Goal: Information Seeking & Learning: Learn about a topic

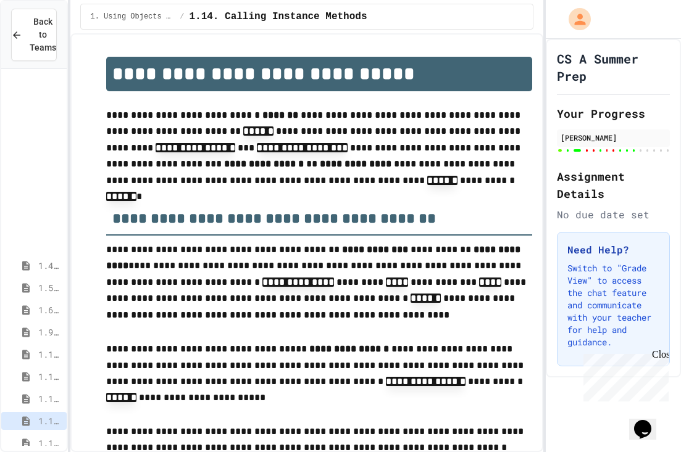
scroll to position [1298, 0]
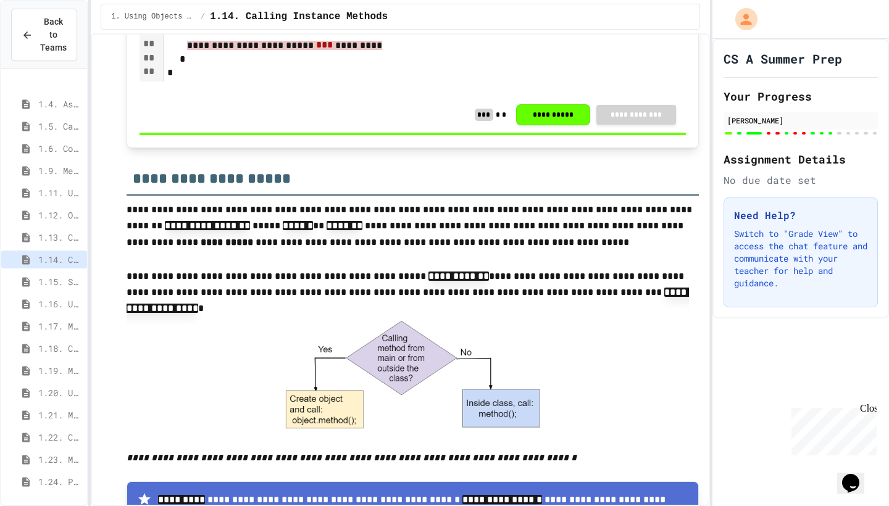
click at [680, 133] on div at bounding box center [839, 133] width 4 height 2
click at [680, 119] on div "[PERSON_NAME]" at bounding box center [800, 120] width 147 height 11
click at [680, 122] on div "[PERSON_NAME]" at bounding box center [800, 120] width 147 height 11
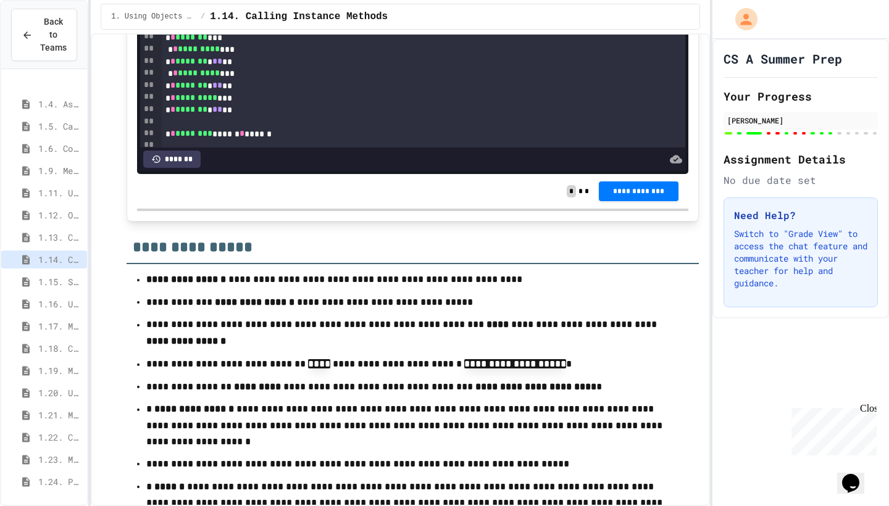
scroll to position [11315, 0]
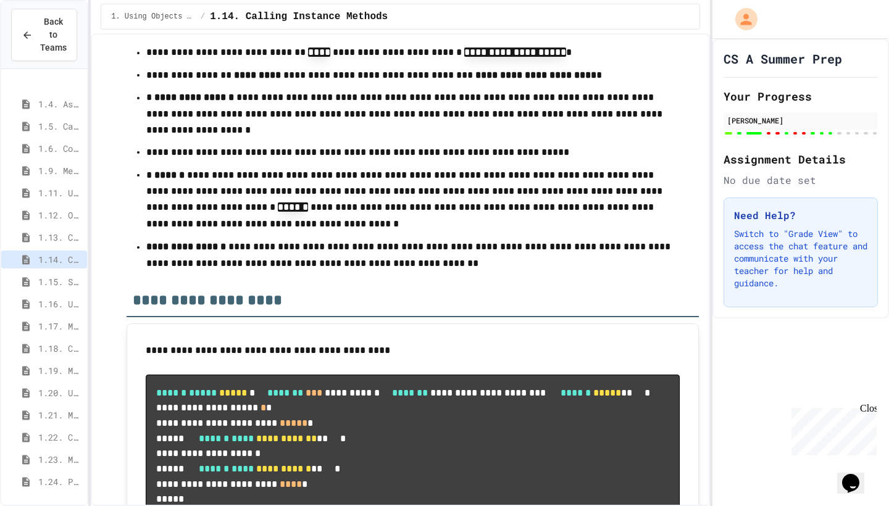
scroll to position [875, 0]
drag, startPoint x: 200, startPoint y: 111, endPoint x: 275, endPoint y: 112, distance: 75.3
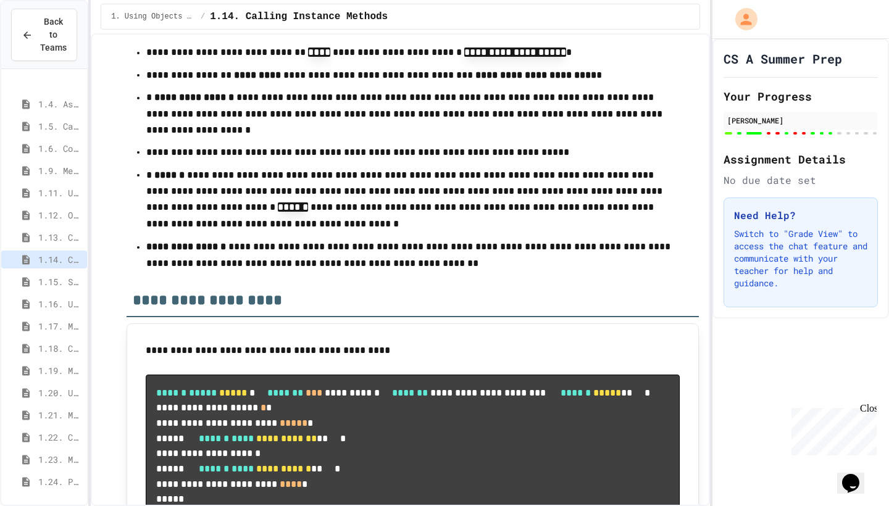
copy div "* ***** ***"
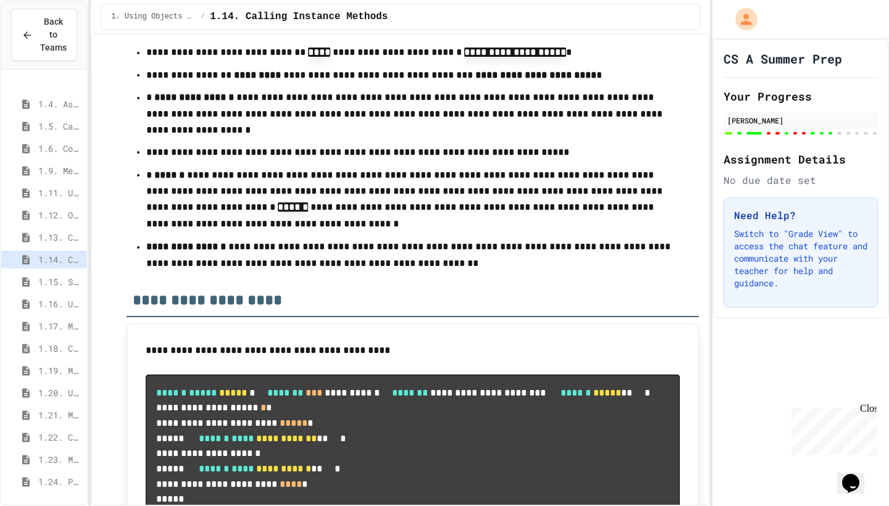
click at [575, 358] on body "**********" at bounding box center [444, 253] width 889 height 506
click at [466, 323] on body "**********" at bounding box center [444, 253] width 889 height 506
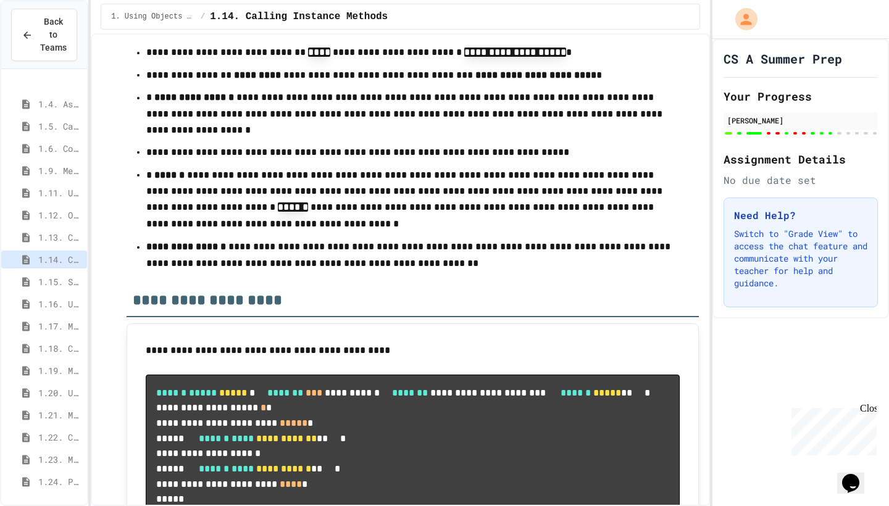
copy div "* * ****** * *** * *** **"
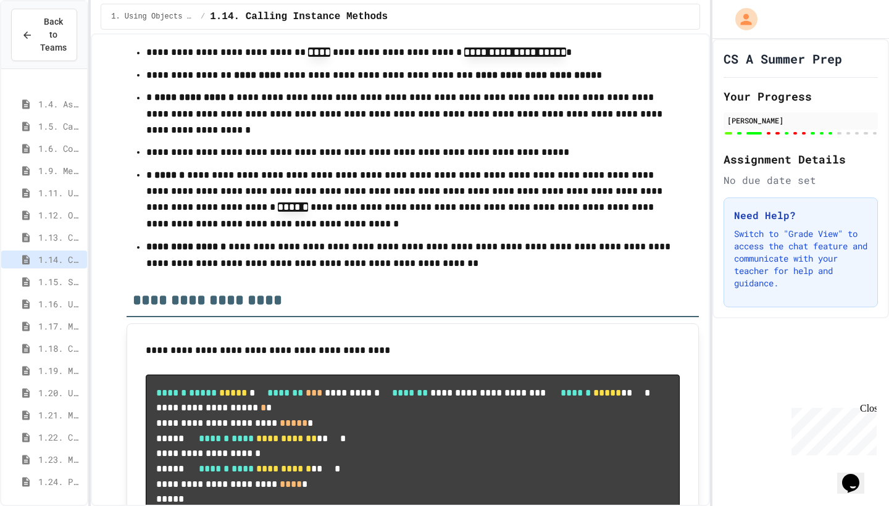
scroll to position [873, 0]
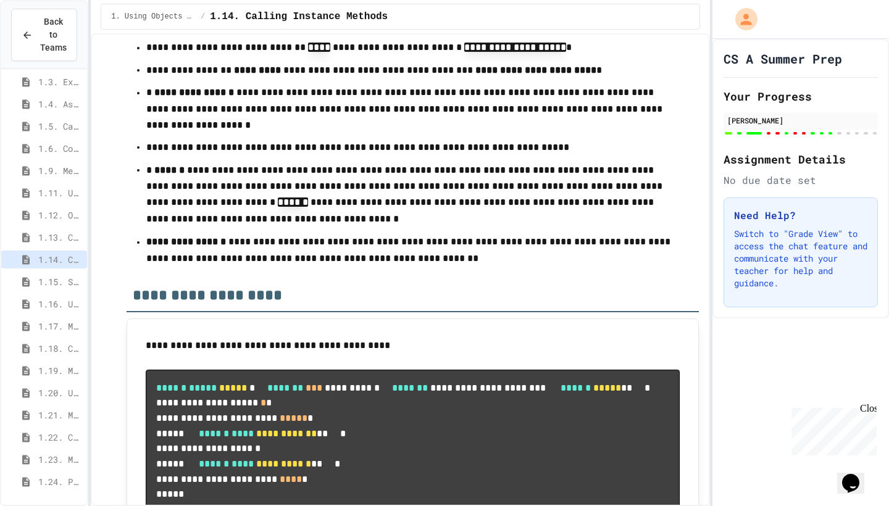
scroll to position [910, 0]
drag, startPoint x: 232, startPoint y: 156, endPoint x: 220, endPoint y: 154, distance: 11.9
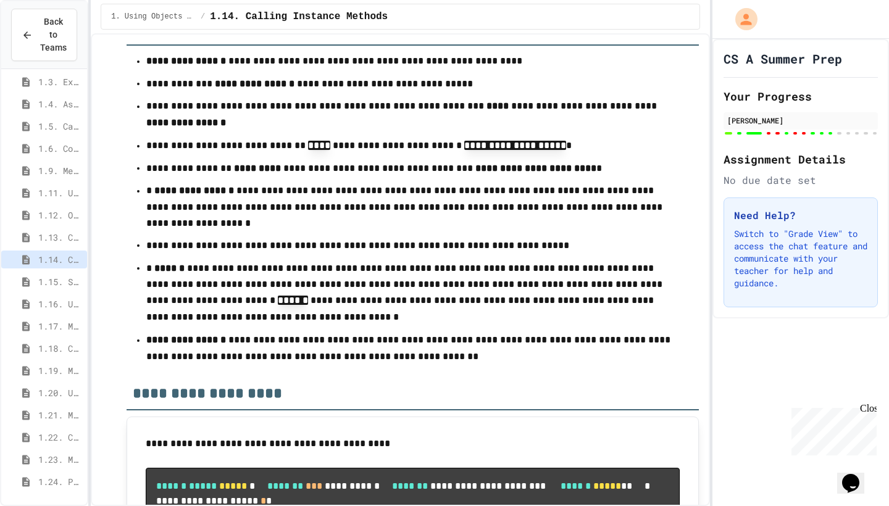
scroll to position [11536, 0]
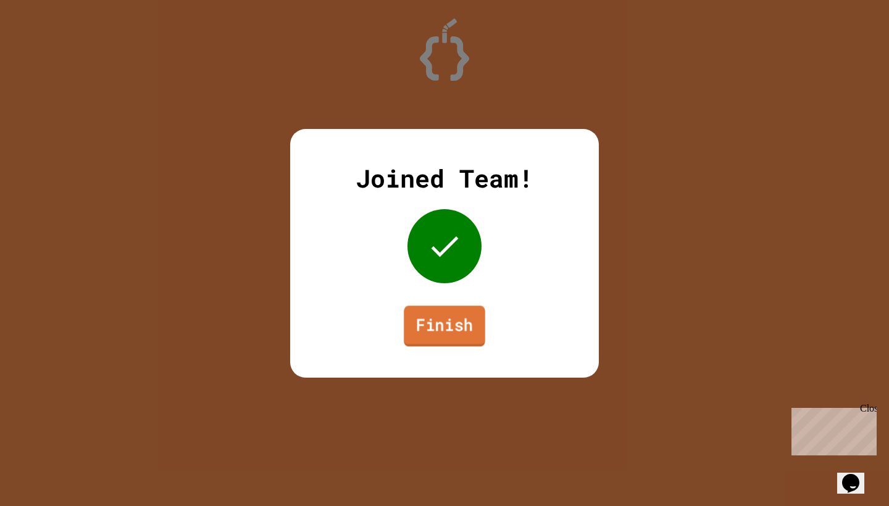
click at [449, 333] on link "Finish" at bounding box center [444, 325] width 81 height 41
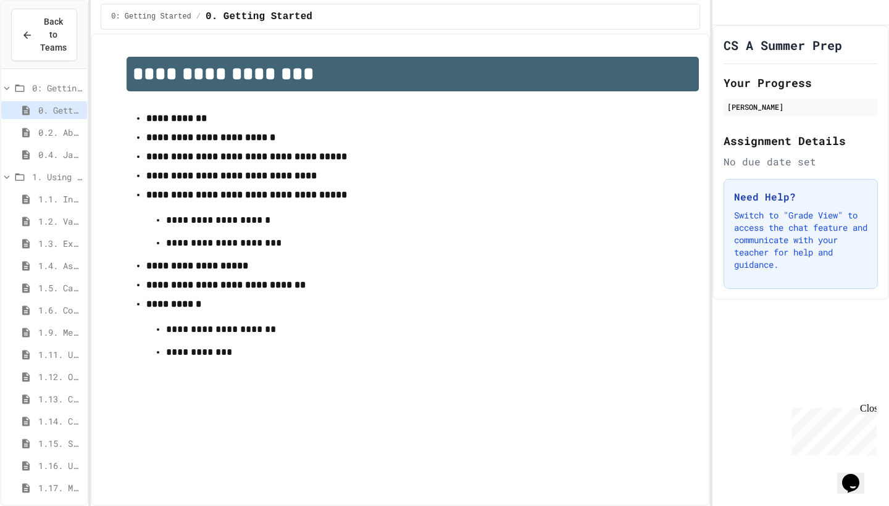
click at [60, 468] on span "1.16. Unit Summary 1a (1.1-1.6)" at bounding box center [60, 465] width 44 height 13
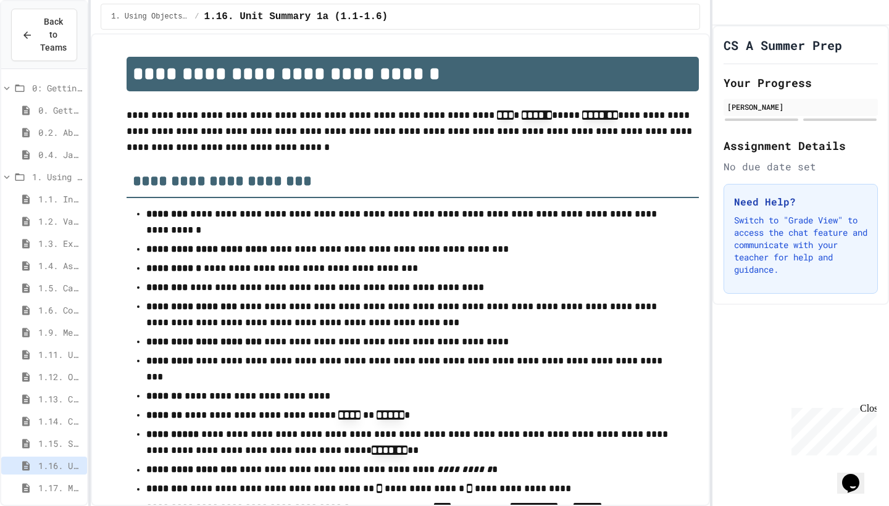
scroll to position [35, 0]
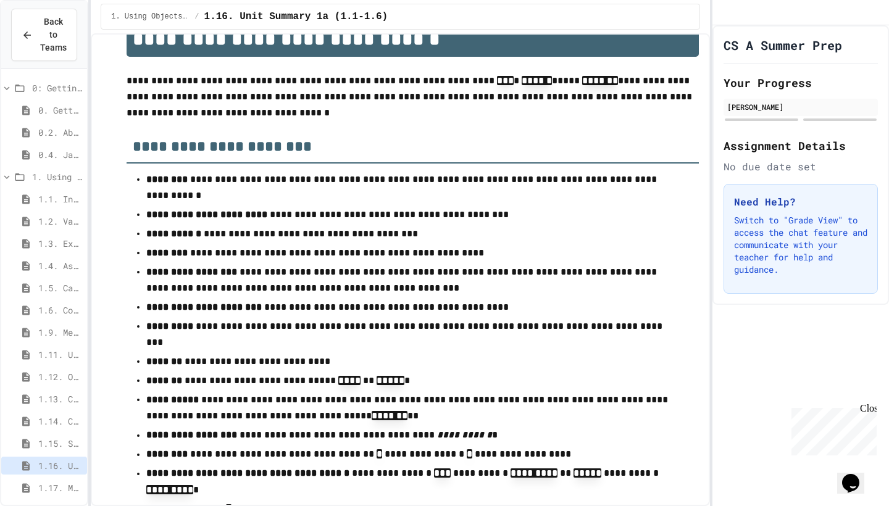
click at [70, 447] on span "1.15. Strings" at bounding box center [60, 443] width 44 height 13
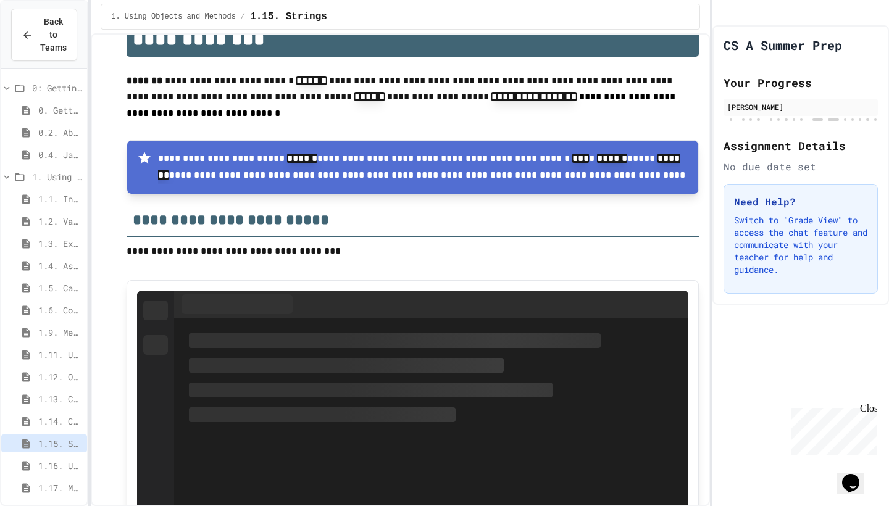
scroll to position [35, 0]
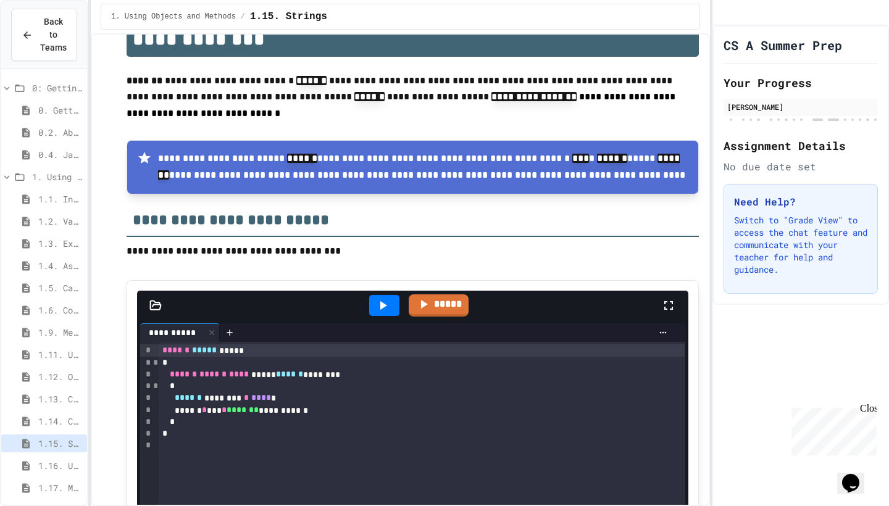
click at [54, 376] on span "1.12. Objects - Instances of Classes" at bounding box center [60, 376] width 44 height 13
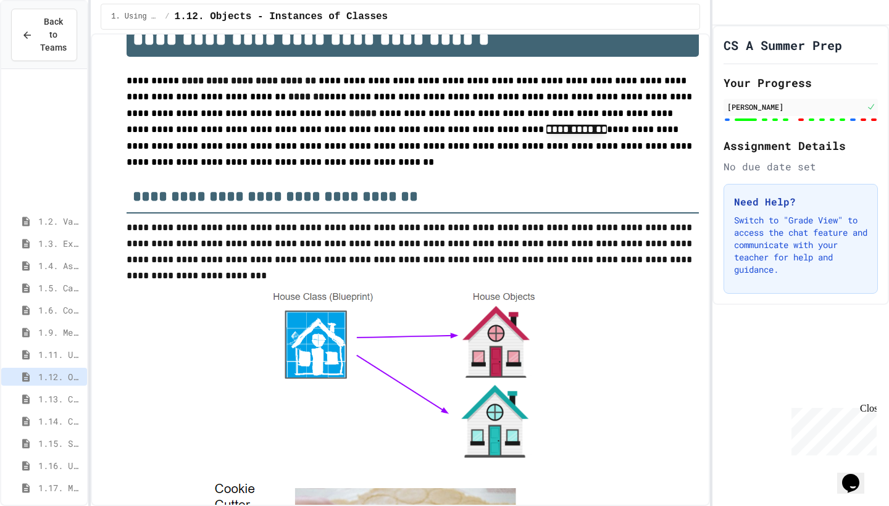
scroll to position [162, 0]
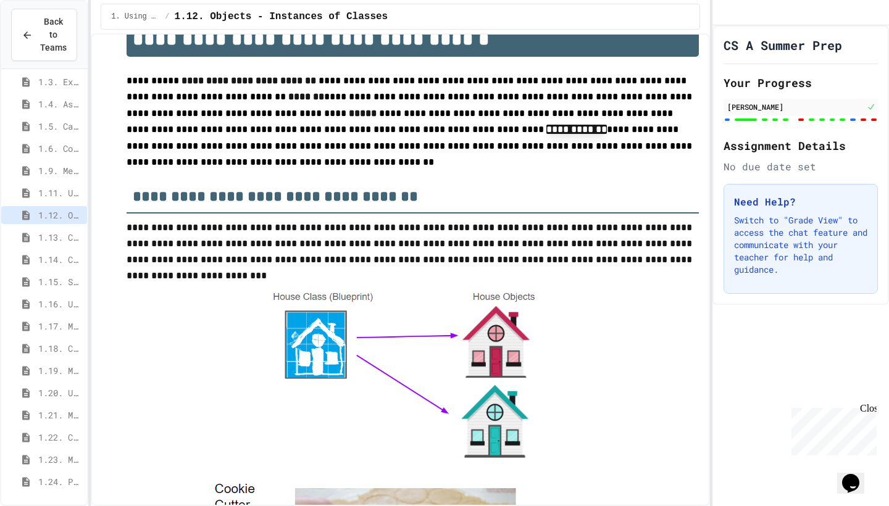
click at [60, 259] on span "1.14. Calling Instance Methods" at bounding box center [60, 259] width 44 height 13
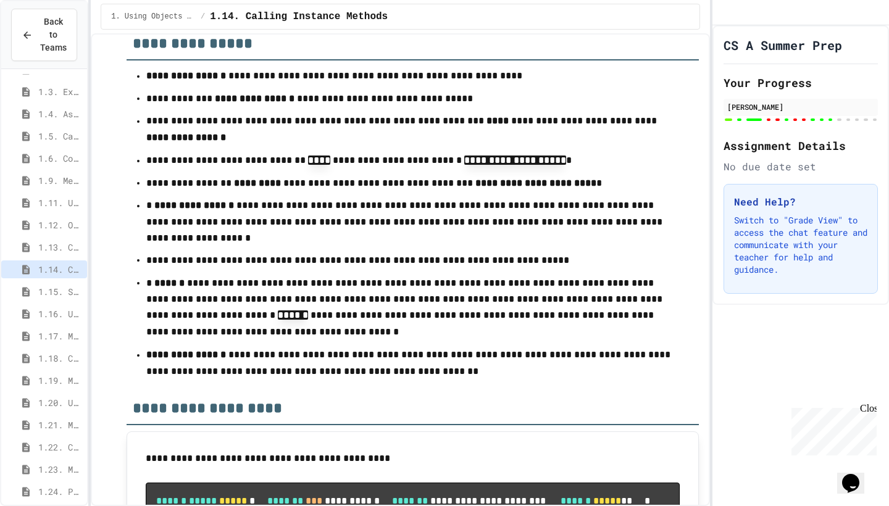
scroll to position [11490, 0]
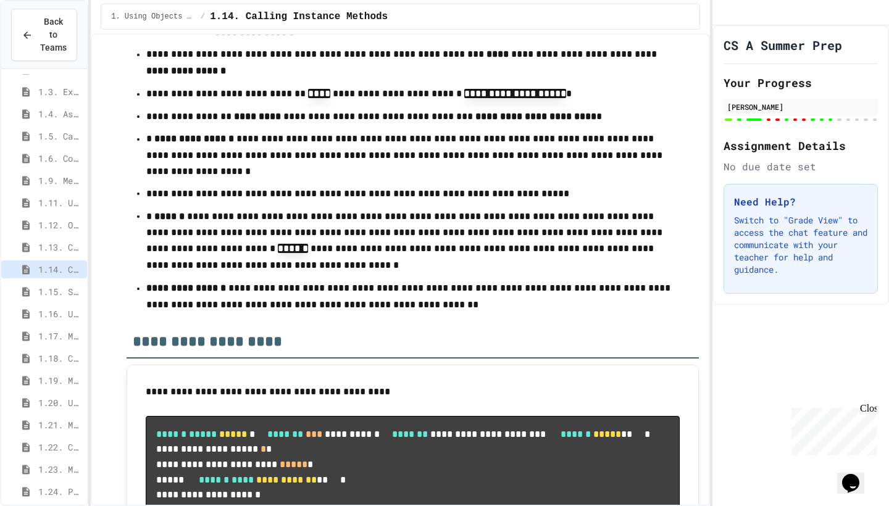
scroll to position [910, 0]
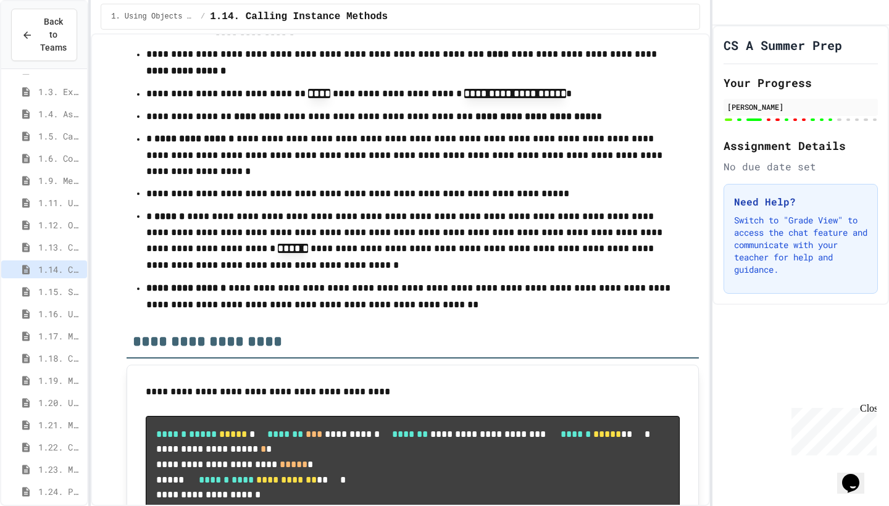
copy div "* * ******** ****** * ******"
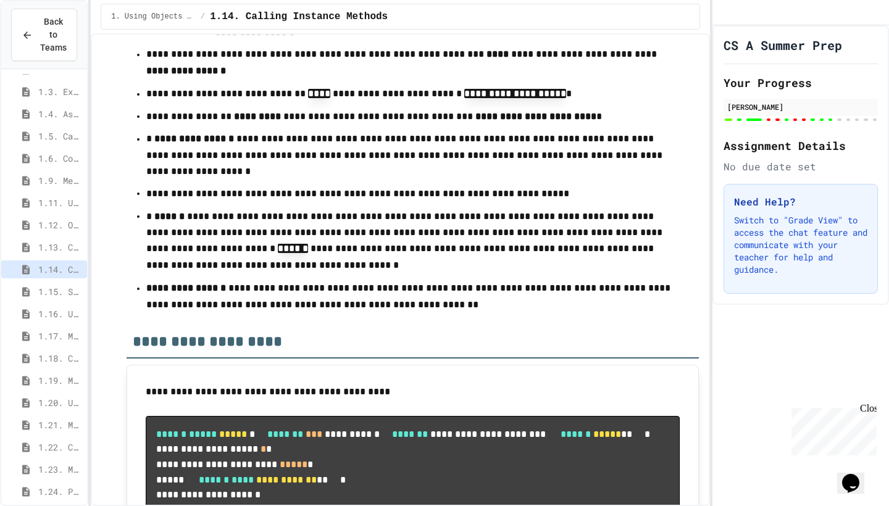
scroll to position [923, 0]
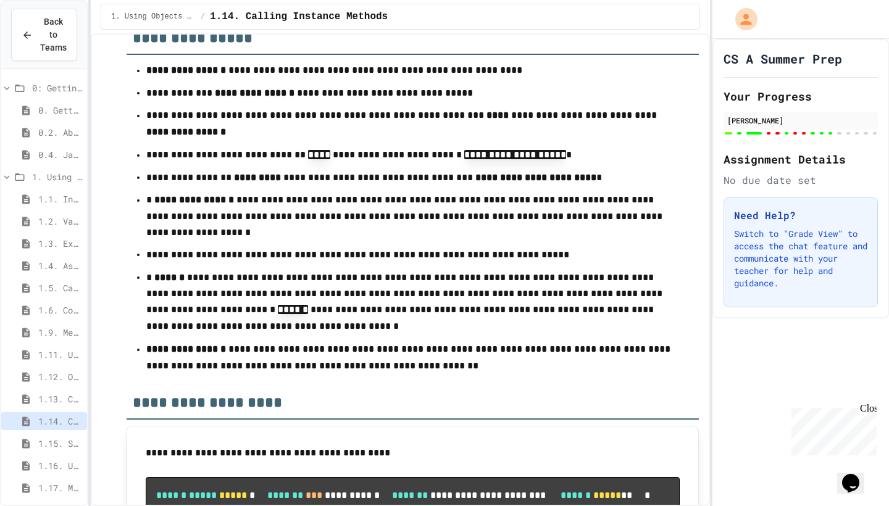
scroll to position [11483, 0]
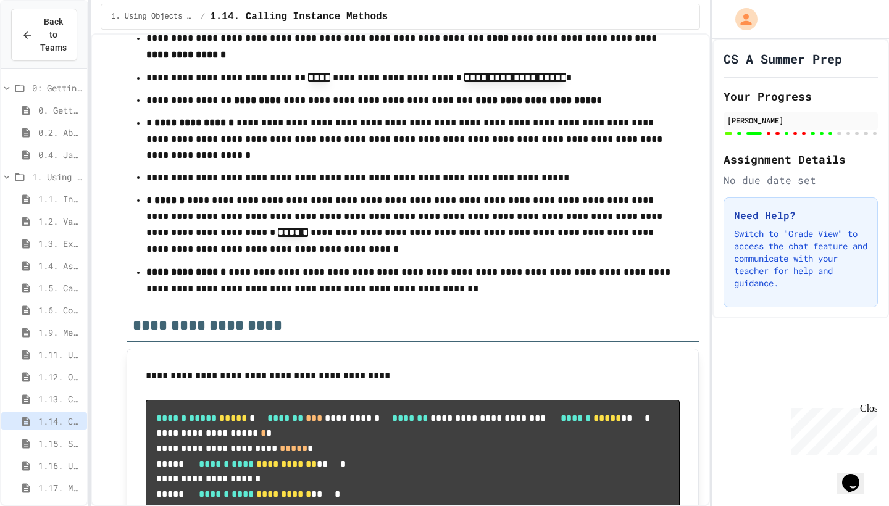
scroll to position [11609, 0]
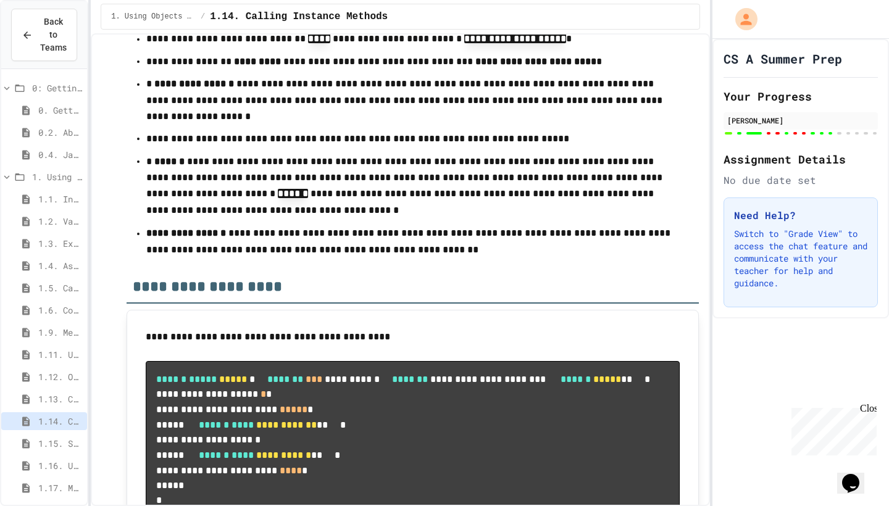
scroll to position [923, 0]
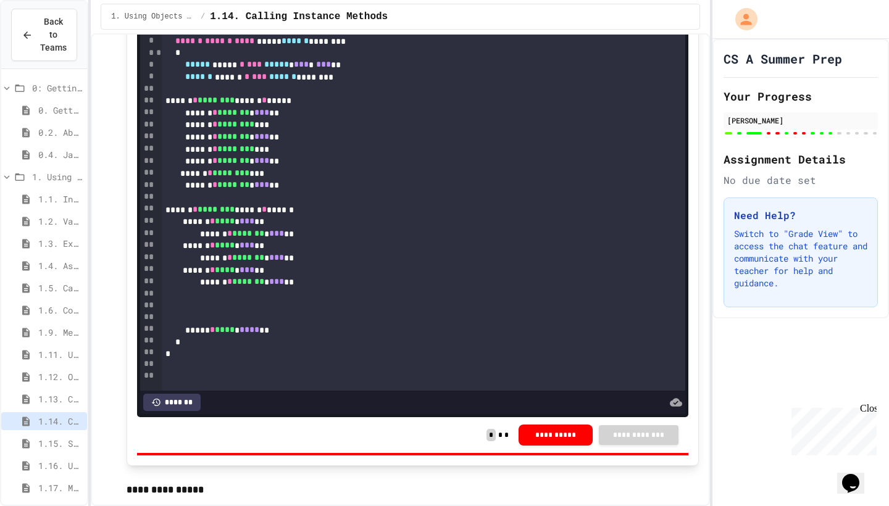
scroll to position [4813, 0]
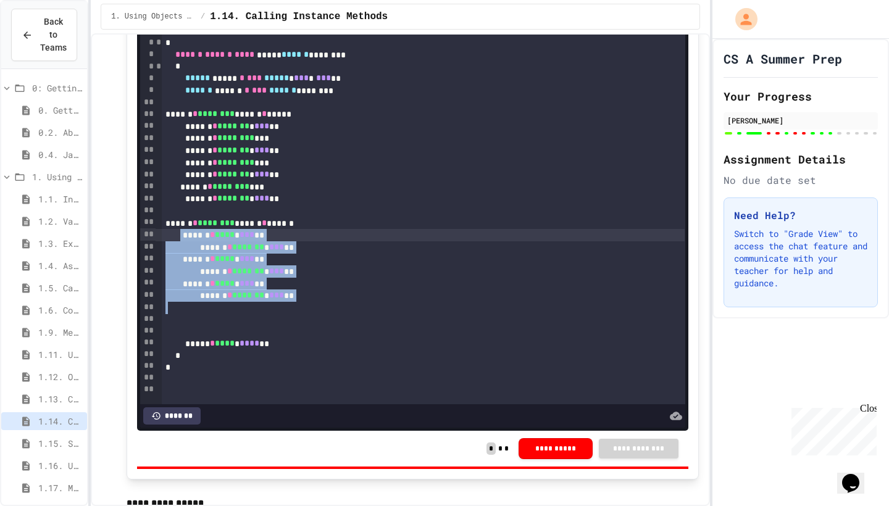
drag, startPoint x: 352, startPoint y: 312, endPoint x: 199, endPoint y: 239, distance: 170.3
click at [199, 239] on div "**********" at bounding box center [423, 195] width 523 height 418
copy div "* **** * *** ** ****** * ******* * *** ** ****** * **** * *** ** ****** * *****…"
click at [219, 249] on div "****** * ******* * *** **" at bounding box center [423, 247] width 523 height 12
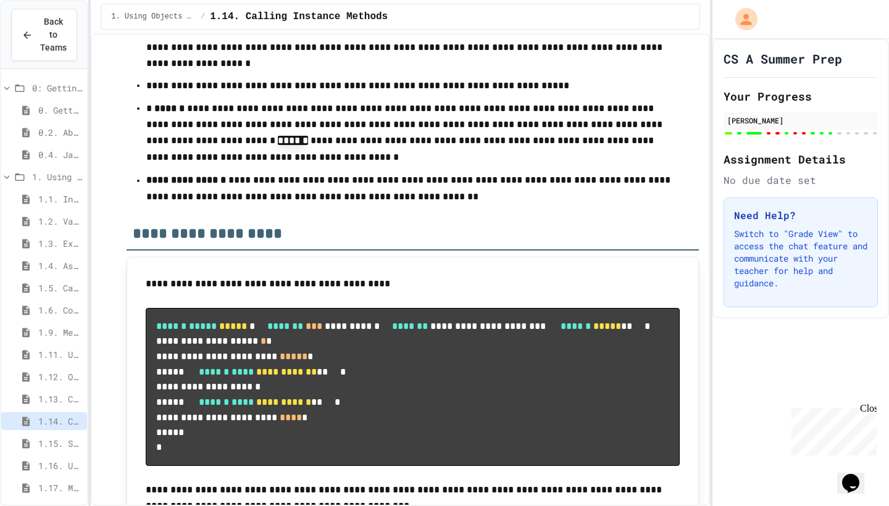
scroll to position [11702, 0]
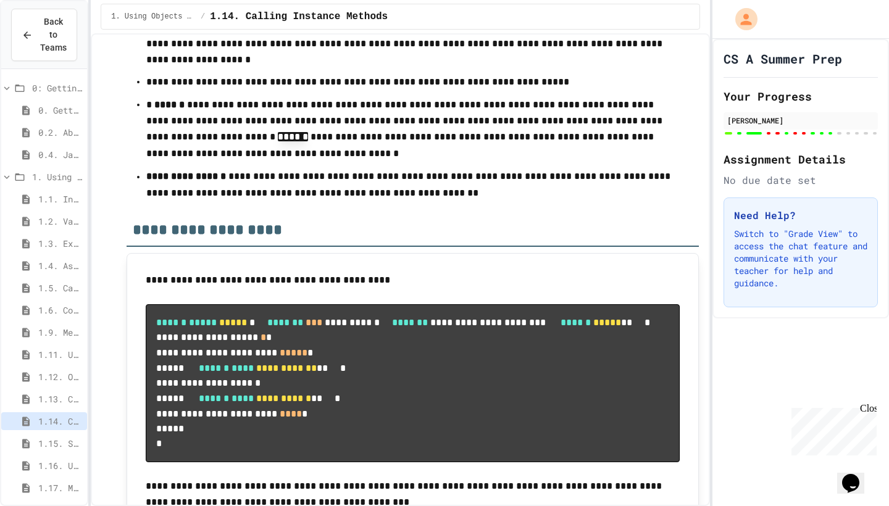
drag, startPoint x: 225, startPoint y: 80, endPoint x: 188, endPoint y: 80, distance: 37.0
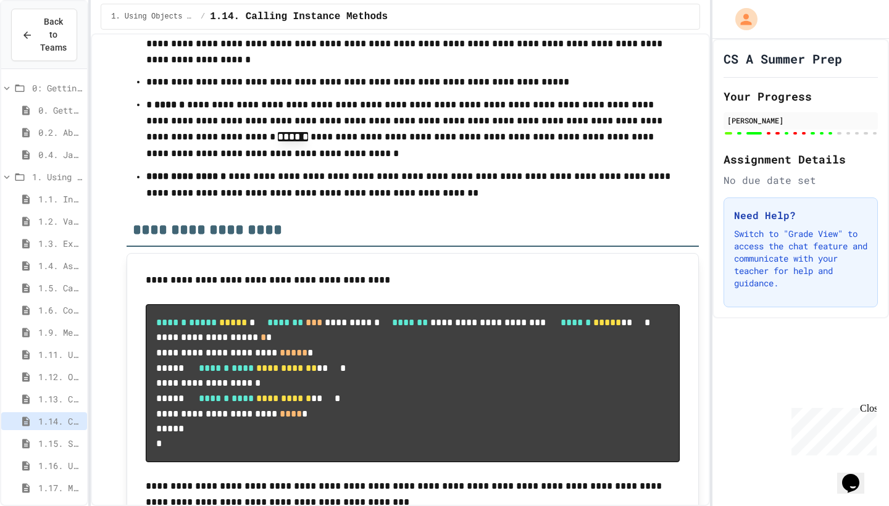
scroll to position [959, 0]
drag, startPoint x: 269, startPoint y: 92, endPoint x: 176, endPoint y: 89, distance: 93.2
drag, startPoint x: 234, startPoint y: 110, endPoint x: 179, endPoint y: 101, distance: 56.3
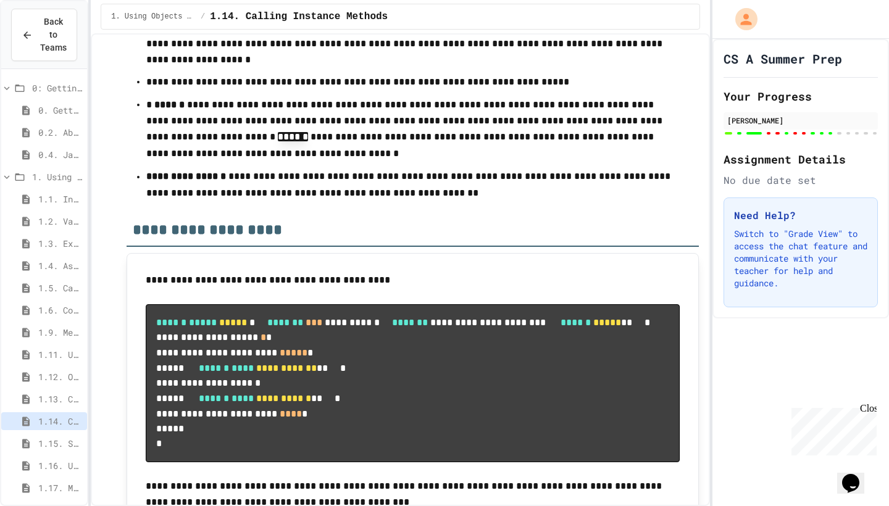
scroll to position [958, 0]
drag, startPoint x: 269, startPoint y: 117, endPoint x: 178, endPoint y: 112, distance: 91.4
drag, startPoint x: 234, startPoint y: 131, endPoint x: 186, endPoint y: 127, distance: 48.9
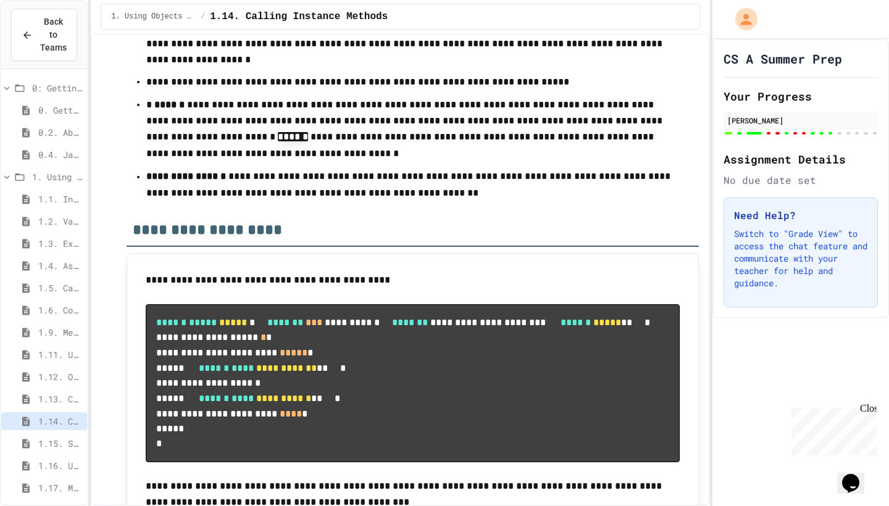
drag, startPoint x: 269, startPoint y: 146, endPoint x: 183, endPoint y: 141, distance: 86.0
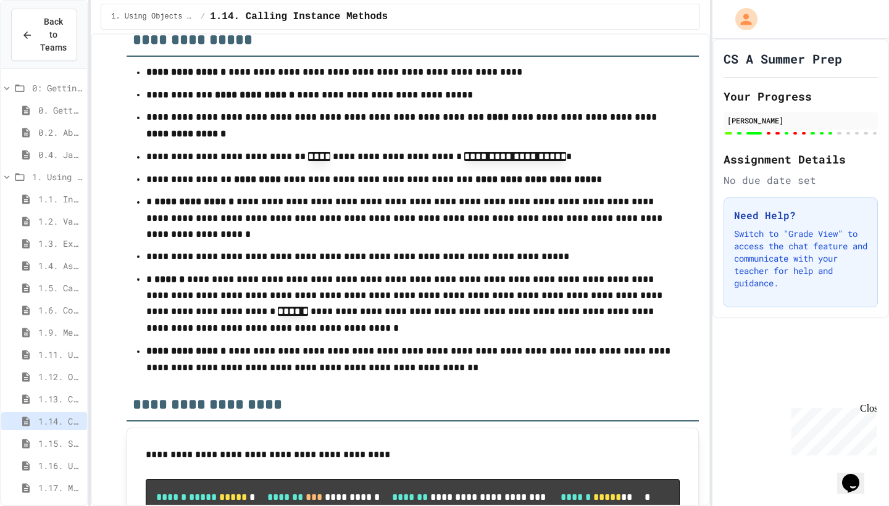
scroll to position [11486, 0]
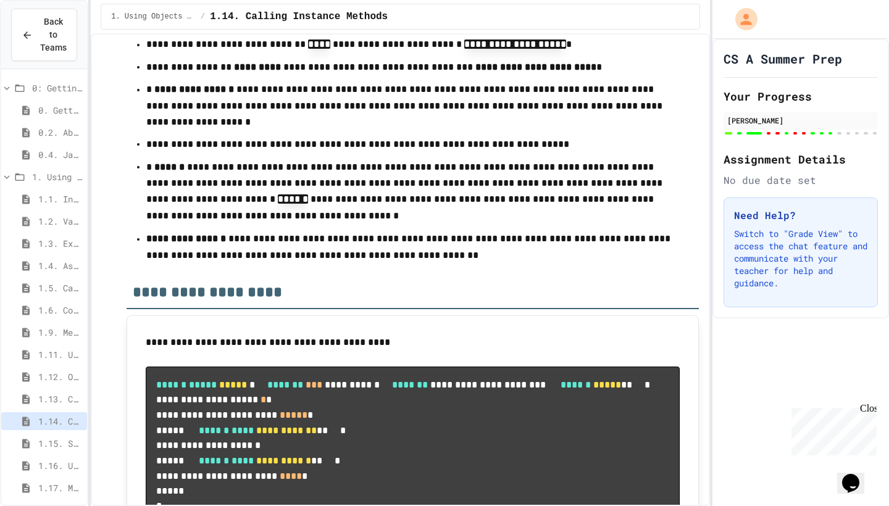
scroll to position [11635, 0]
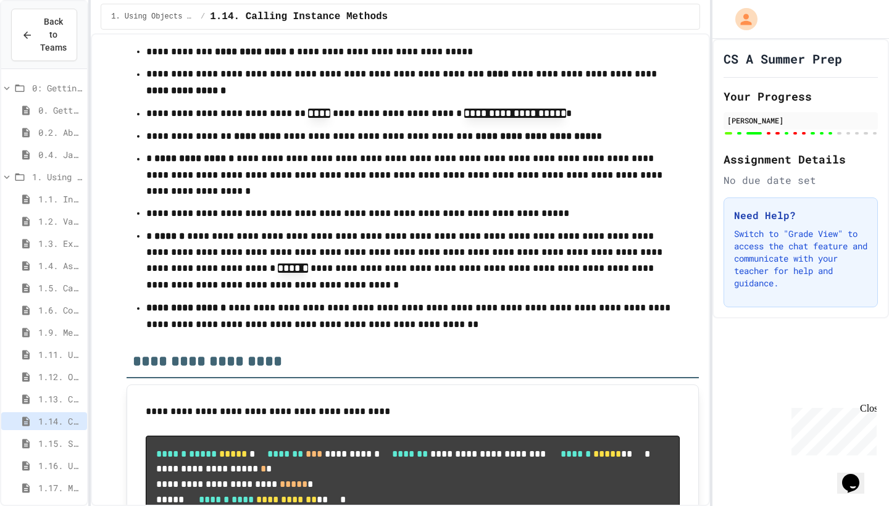
scroll to position [11530, 0]
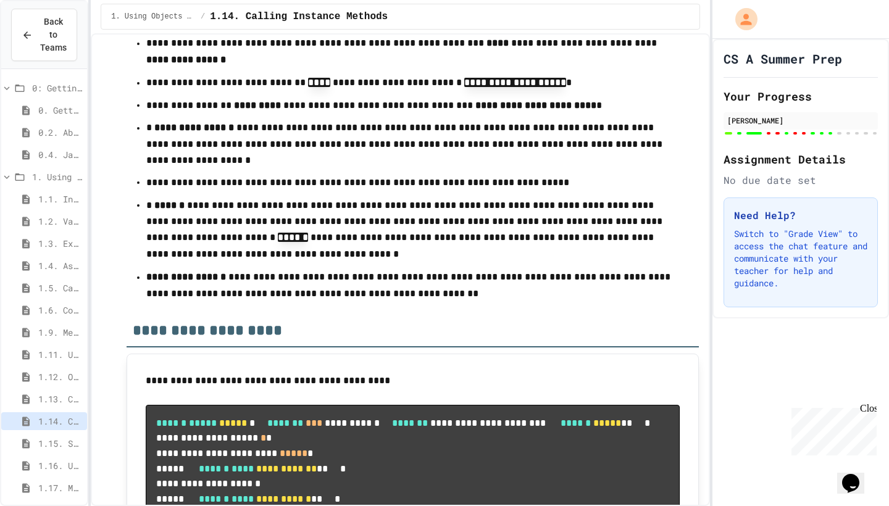
scroll to position [11599, 0]
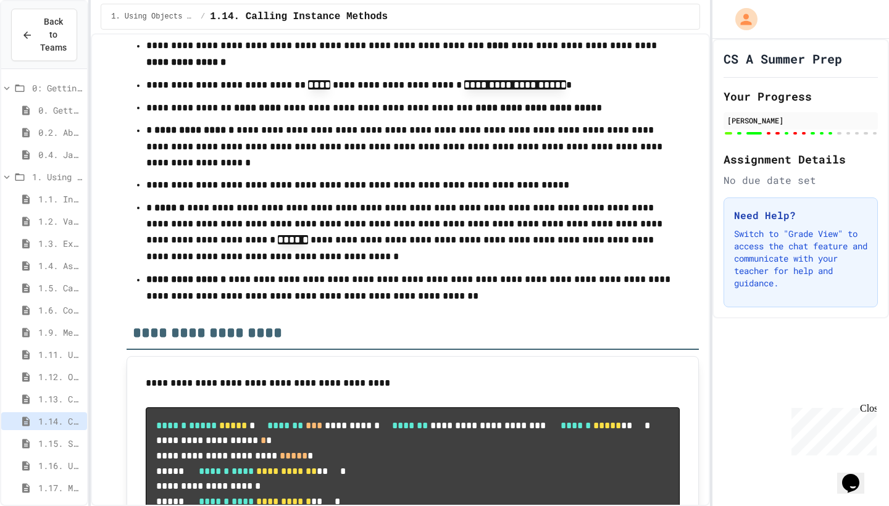
drag, startPoint x: 268, startPoint y: 194, endPoint x: 182, endPoint y: 181, distance: 86.7
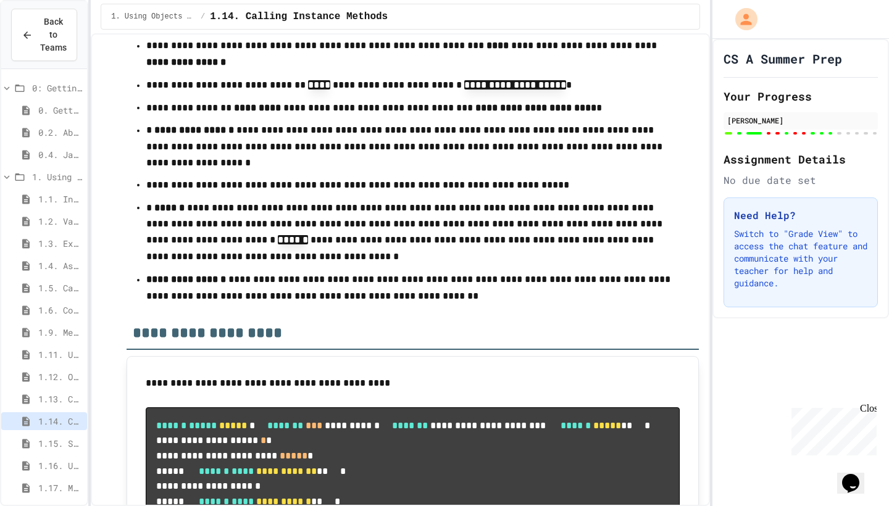
copy div "* **** * *** ** * * ******* * *** **"
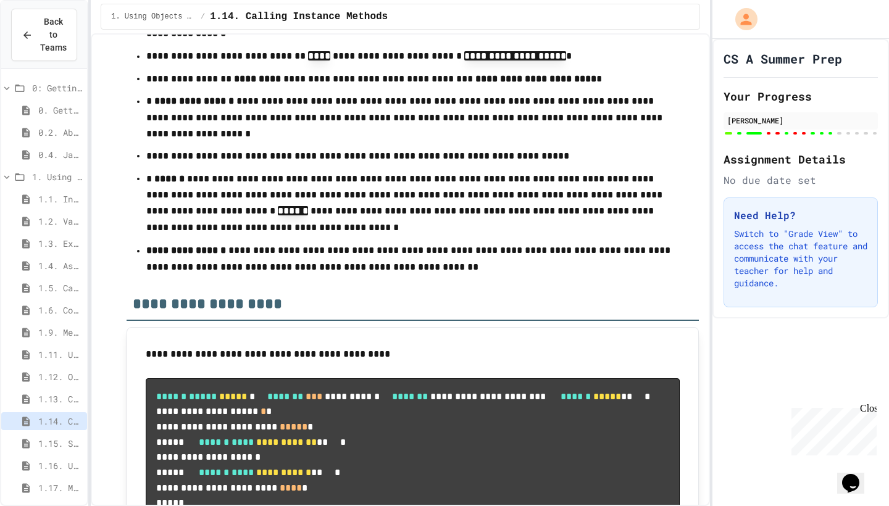
scroll to position [11630, 0]
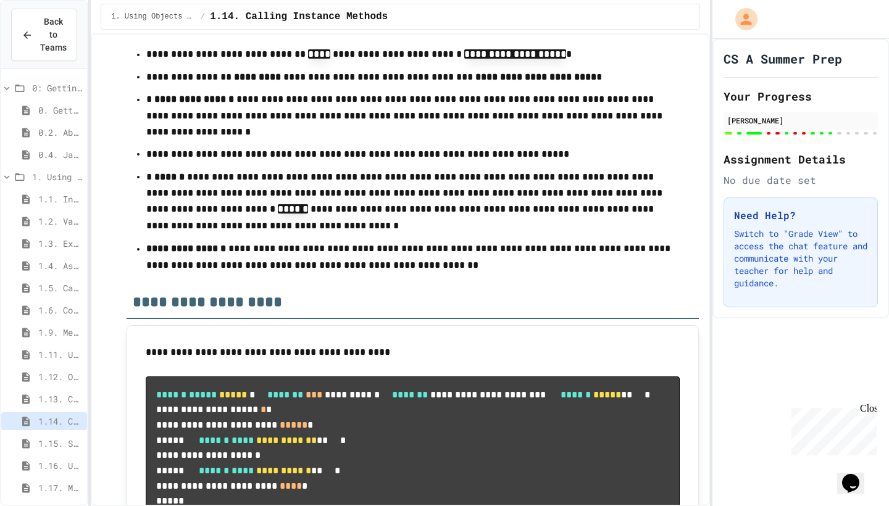
drag, startPoint x: 236, startPoint y: 138, endPoint x: 217, endPoint y: 138, distance: 19.1
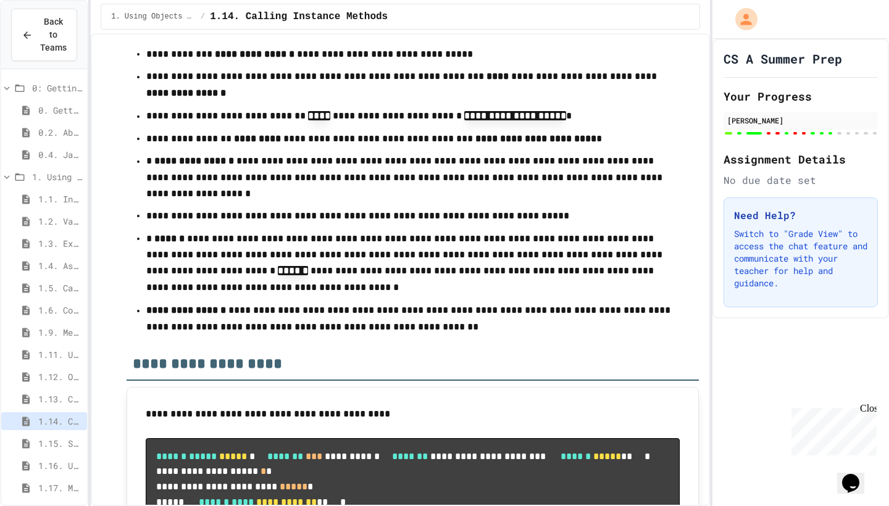
scroll to position [11454, 0]
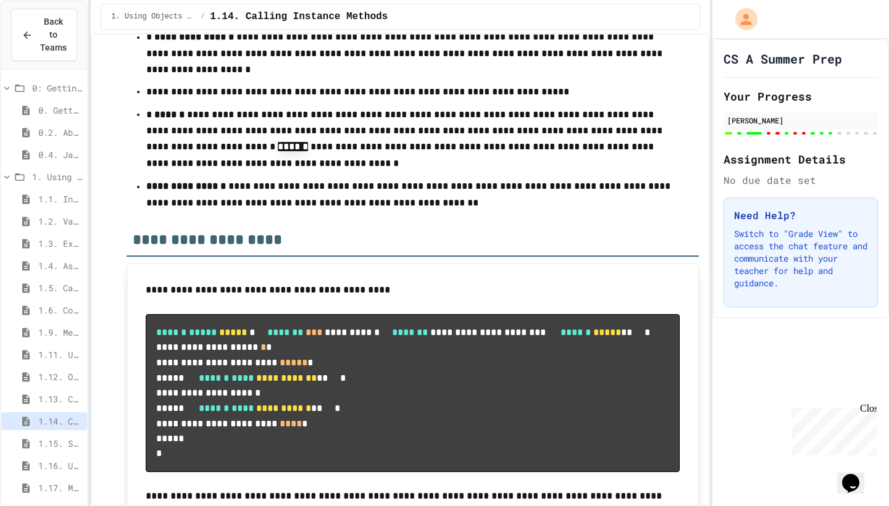
scroll to position [11677, 0]
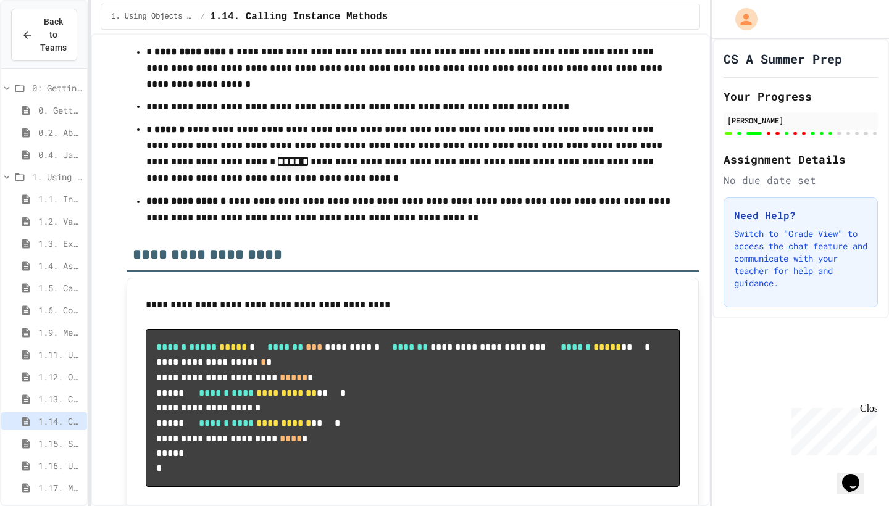
drag, startPoint x: 244, startPoint y: 156, endPoint x: 219, endPoint y: 155, distance: 25.3
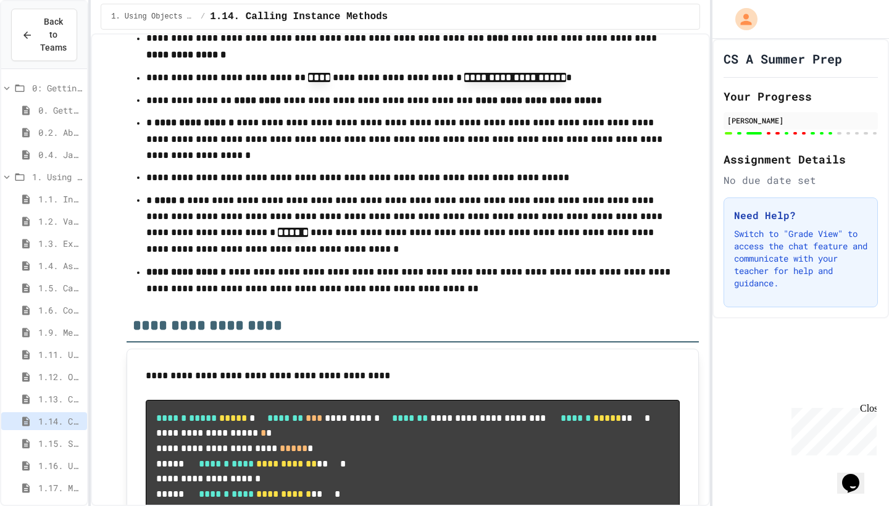
scroll to position [11492, 0]
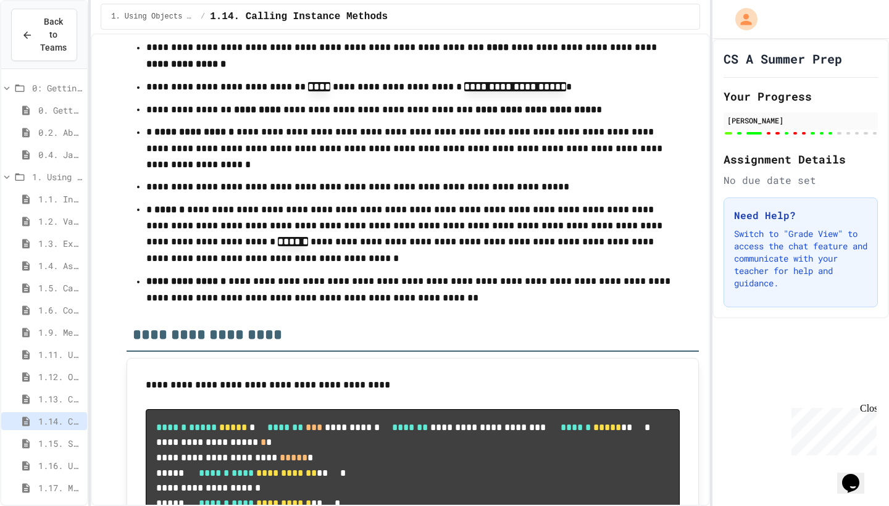
scroll to position [11613, 0]
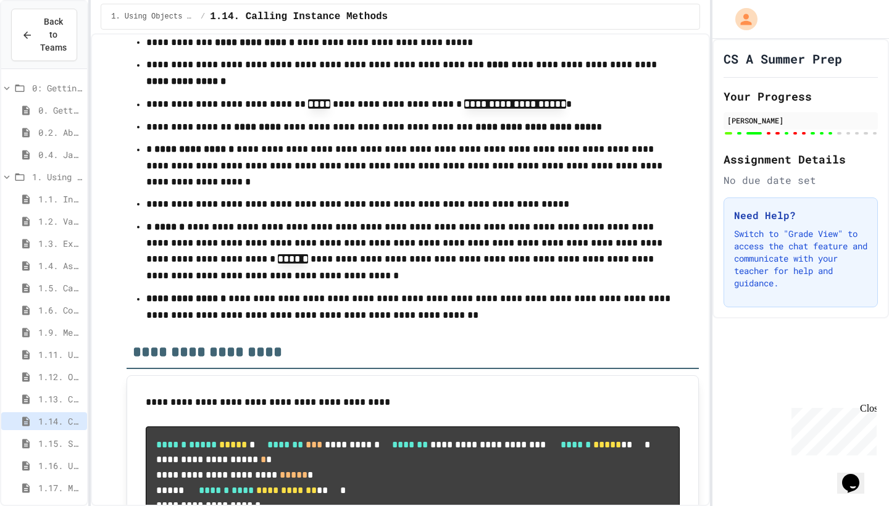
drag, startPoint x: 239, startPoint y: 209, endPoint x: 226, endPoint y: 211, distance: 13.2
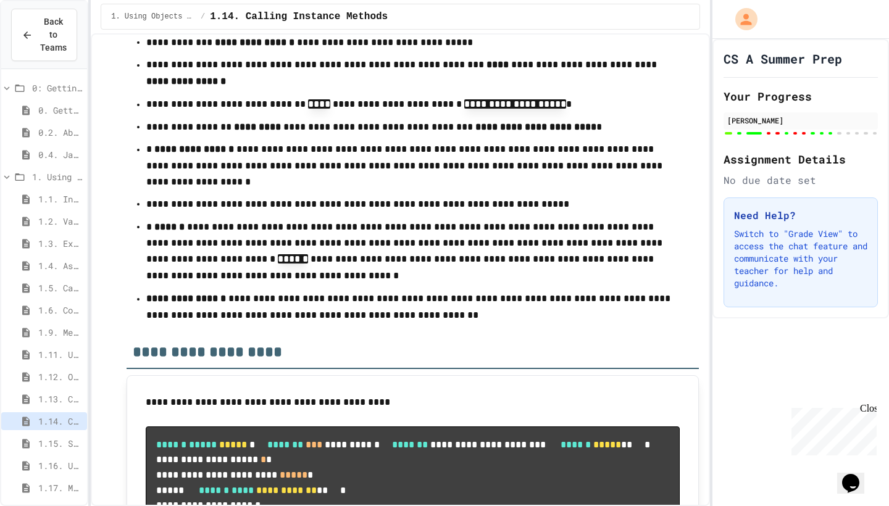
drag, startPoint x: 235, startPoint y: 210, endPoint x: 225, endPoint y: 209, distance: 10.6
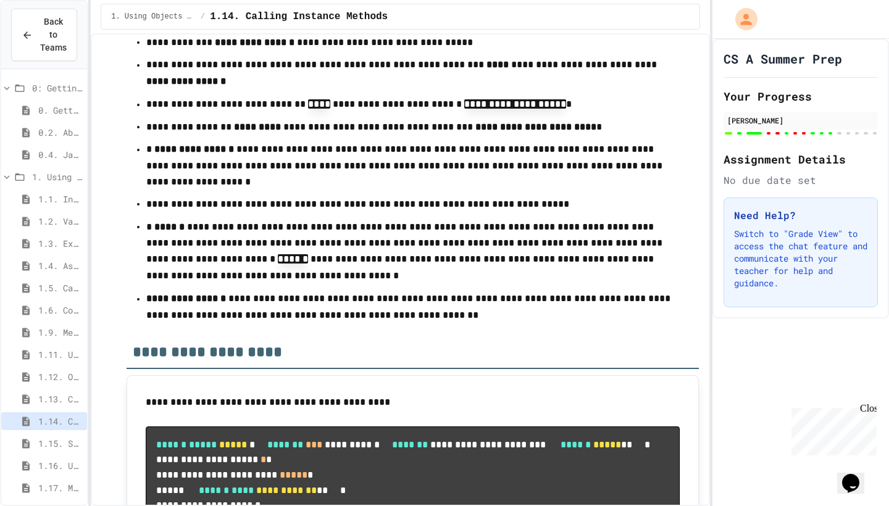
drag, startPoint x: 239, startPoint y: 212, endPoint x: 249, endPoint y: 228, distance: 18.8
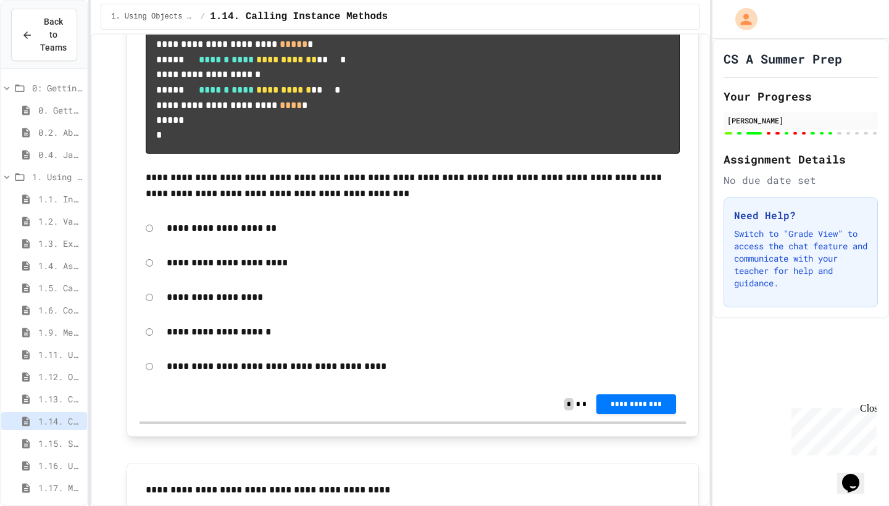
scroll to position [11907, 0]
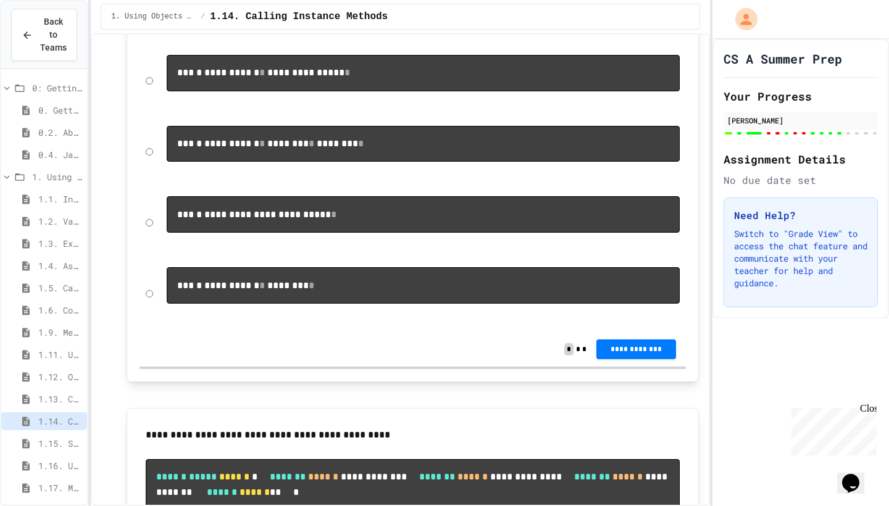
scroll to position [12752, 0]
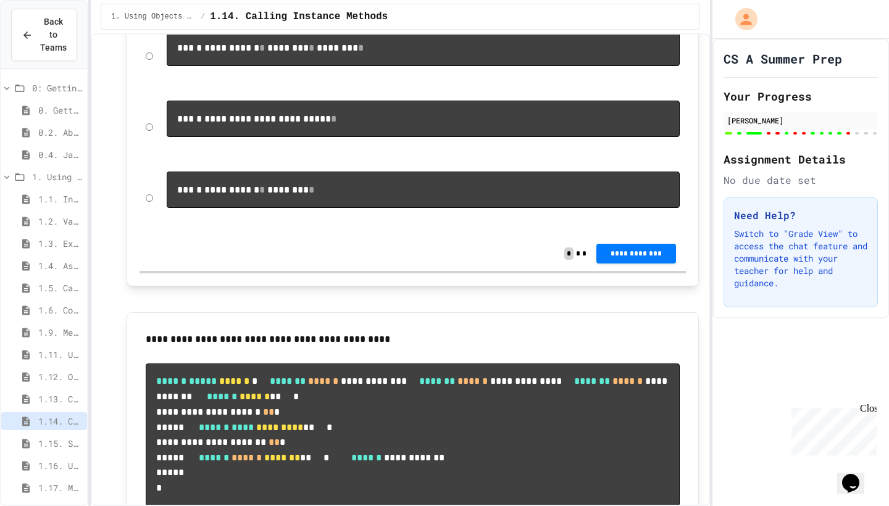
scroll to position [12848, 0]
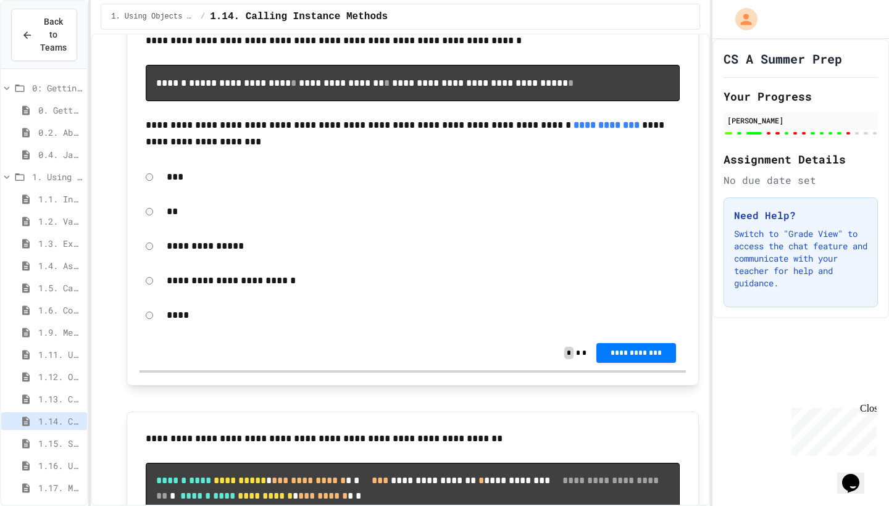
scroll to position [13314, 0]
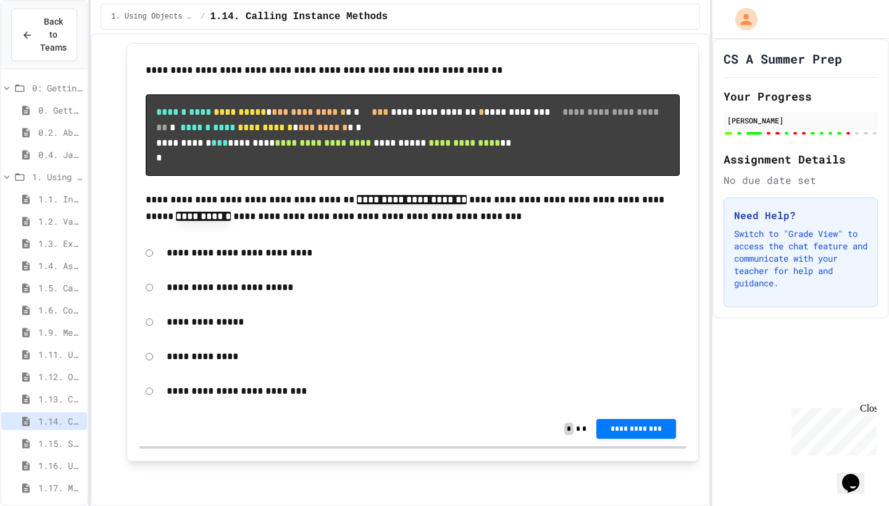
scroll to position [13860, 0]
